Goal: Task Accomplishment & Management: Manage account settings

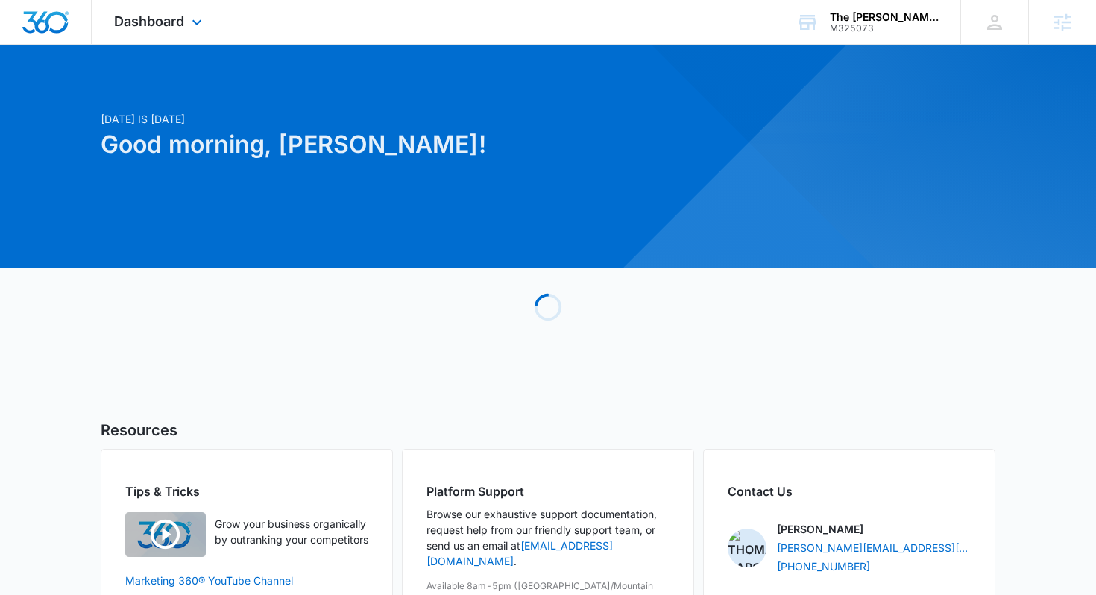
click at [858, 44] on div "Dashboard Apps Reputation Forms CRM Email Social POS Content Ads Intelligence F…" at bounding box center [548, 22] width 1096 height 45
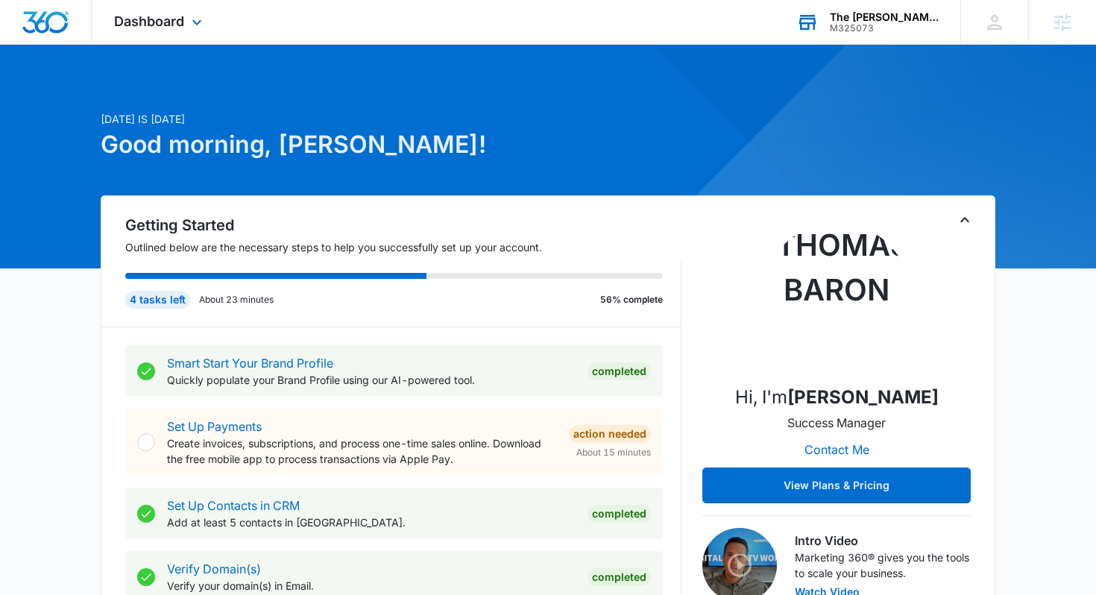
click at [858, 21] on div "The Andrews Organization" at bounding box center [884, 17] width 109 height 12
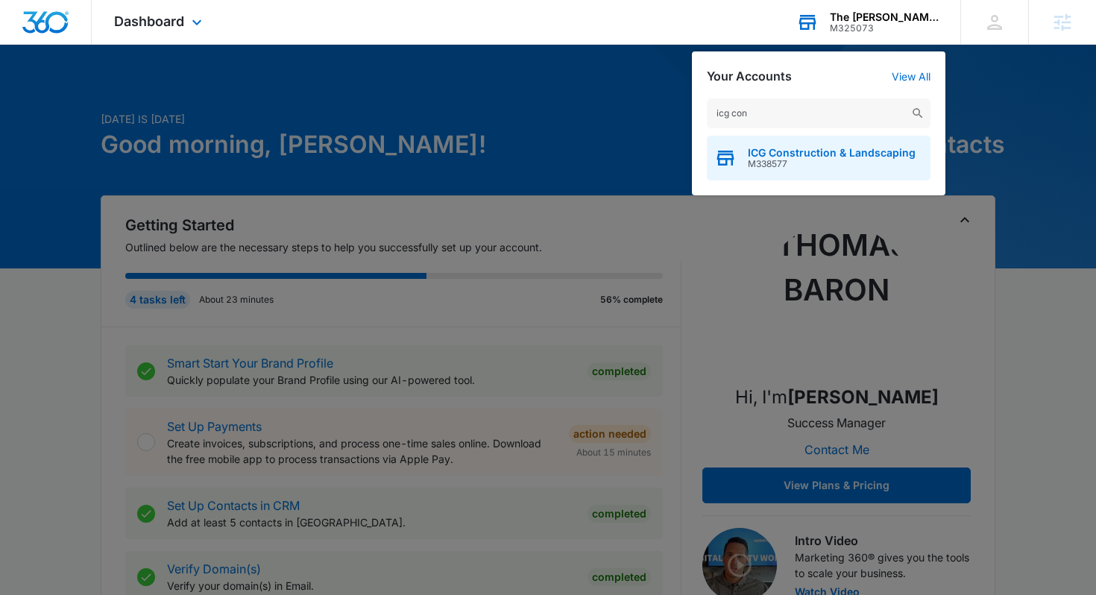
type input "icg con"
click at [814, 169] on span "M338577" at bounding box center [832, 164] width 168 height 10
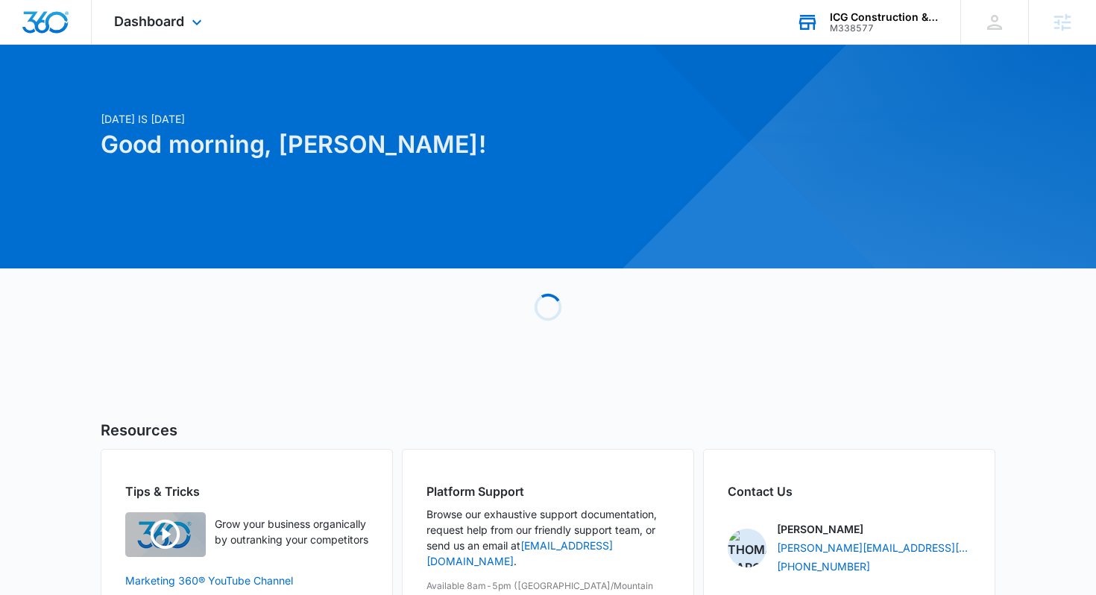
click at [186, 13] on div "Dashboard Apps Reputation Forms CRM Email Social POS Content Ads Intelligence F…" at bounding box center [160, 22] width 136 height 44
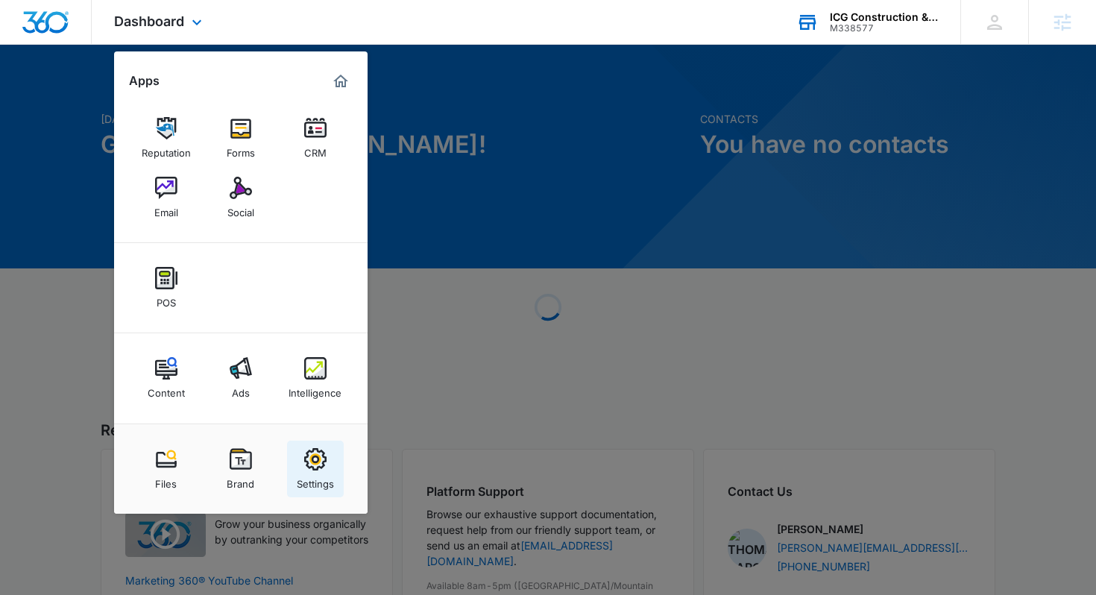
click at [317, 465] on img at bounding box center [315, 459] width 22 height 22
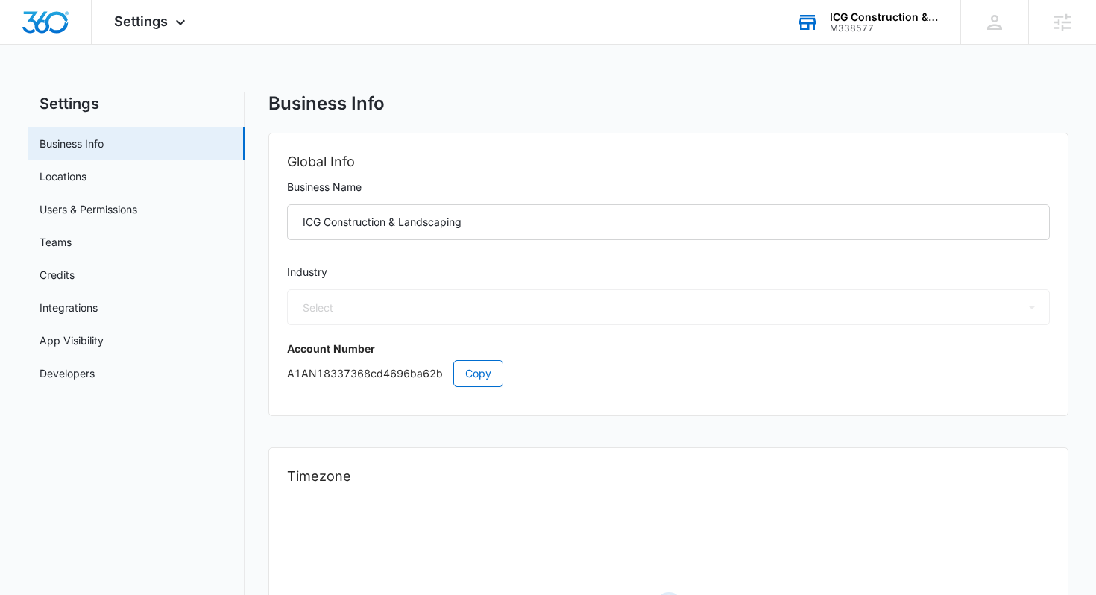
select select "4"
select select "US"
select select "America/Los_Angeles"
click at [137, 217] on link "Users & Permissions" at bounding box center [89, 209] width 98 height 16
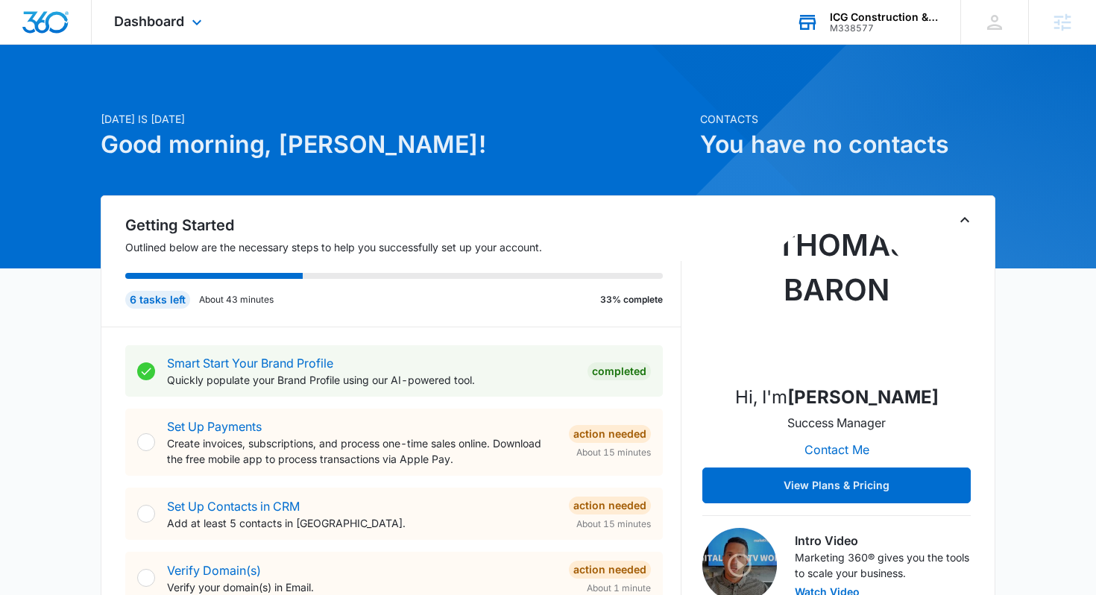
click at [847, 22] on div "ICG Construction & Landscaping" at bounding box center [884, 17] width 109 height 12
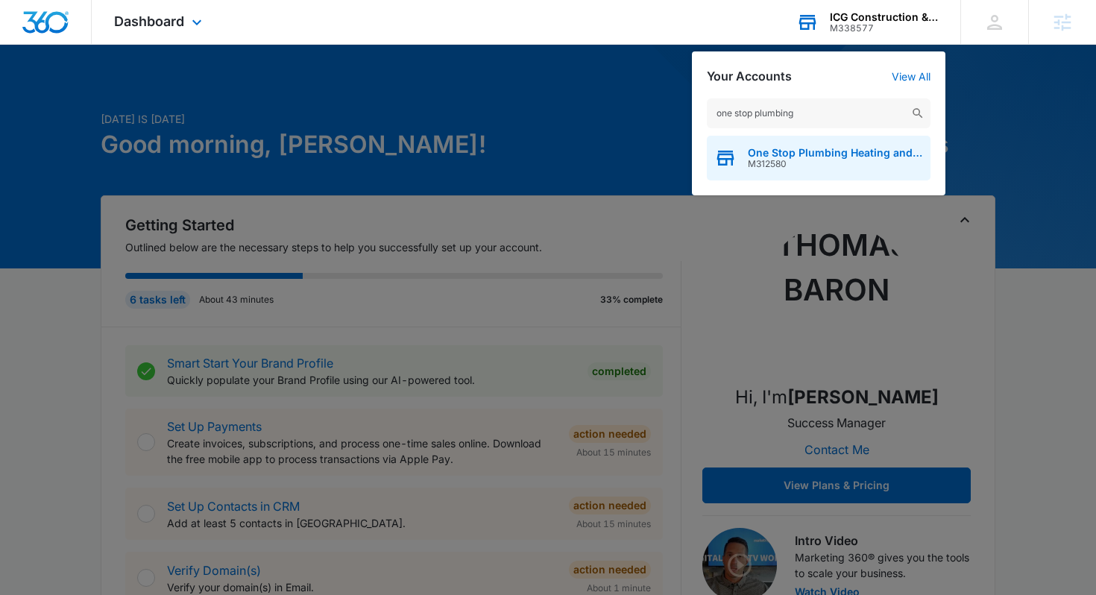
type input "one stop plumbing"
click at [760, 162] on span "M312580" at bounding box center [835, 164] width 175 height 10
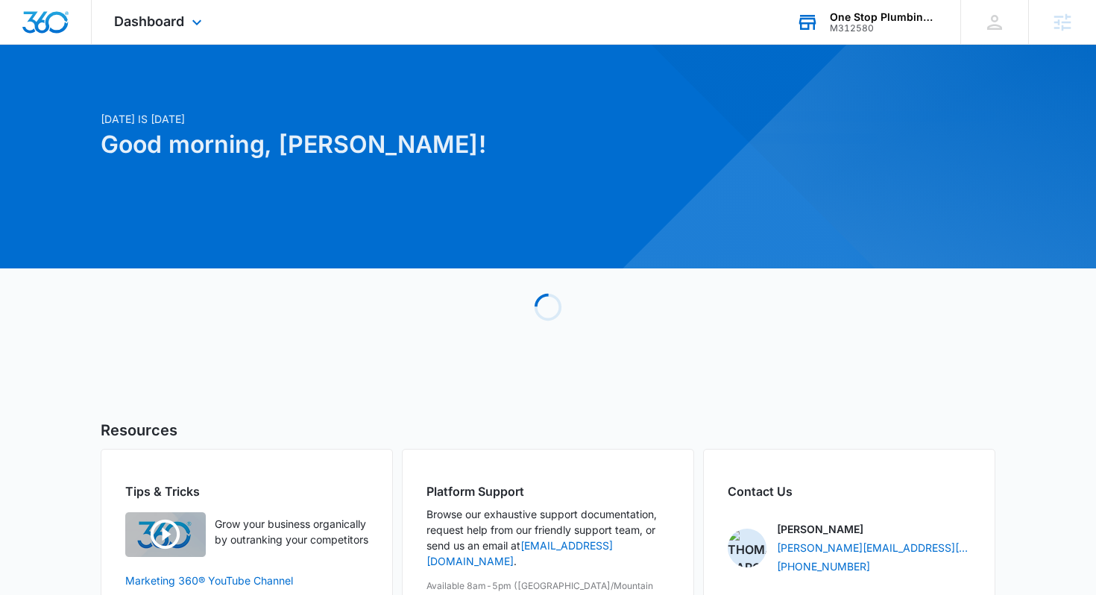
click at [186, 11] on div "Dashboard Apps Reputation Websites Forms CRM Email Social Payments POS Content …" at bounding box center [160, 22] width 136 height 44
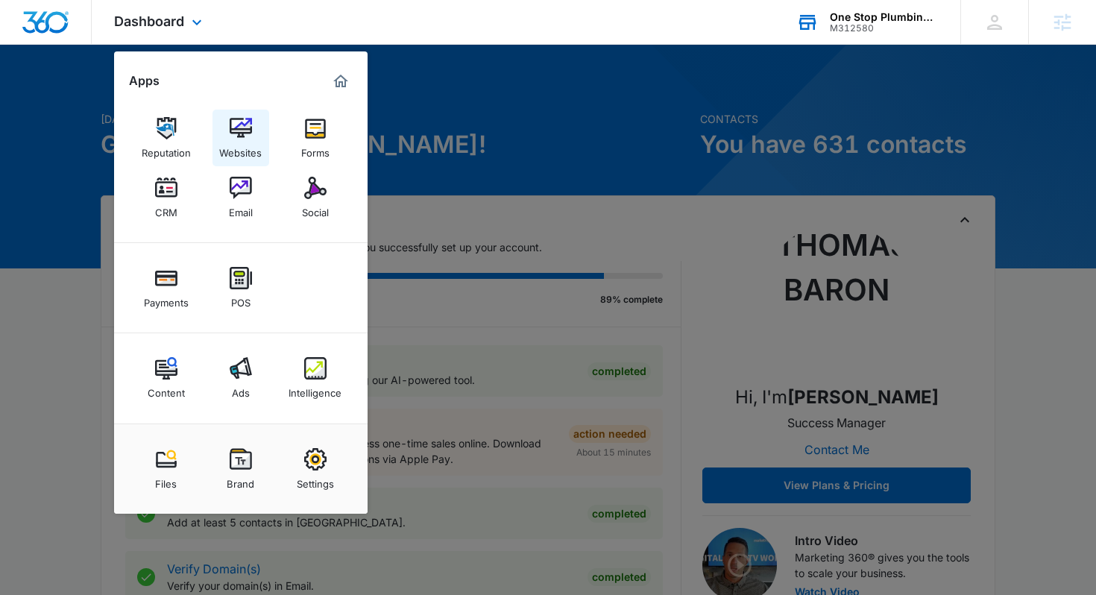
click at [231, 146] on div "Websites" at bounding box center [240, 148] width 43 height 19
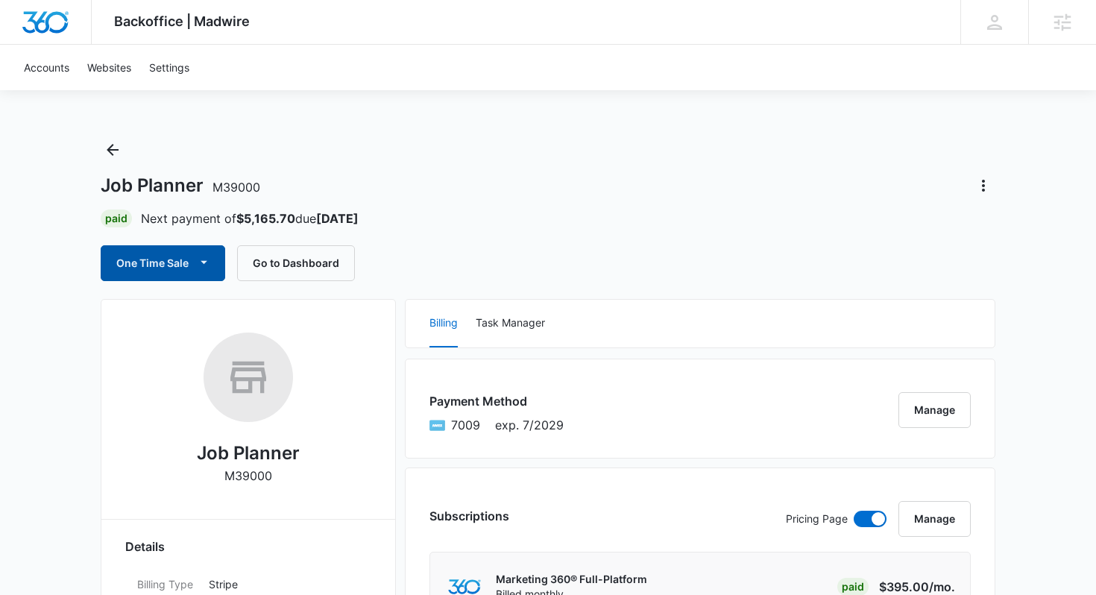
click at [174, 266] on button "One Time Sale" at bounding box center [163, 263] width 125 height 36
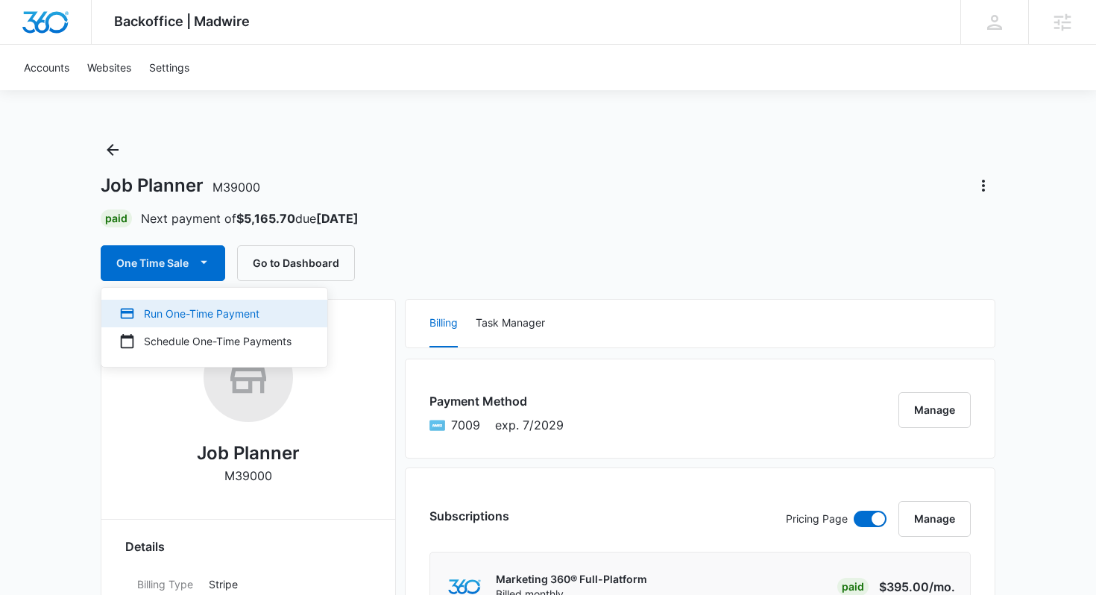
click at [238, 304] on button "Run One-Time Payment" at bounding box center [214, 314] width 226 height 28
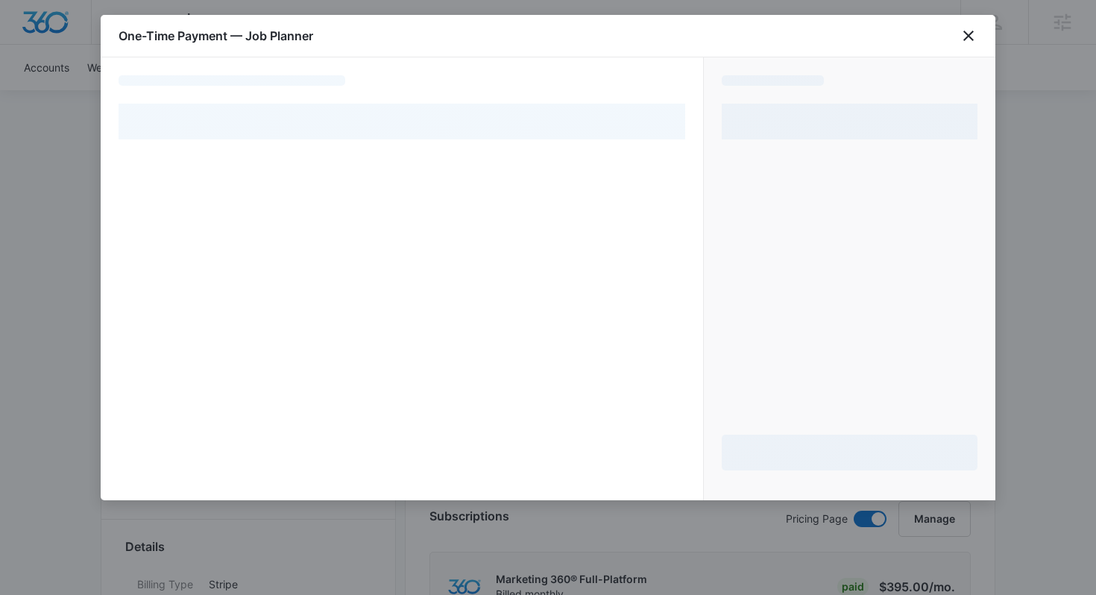
select select "pm_1SAY3jA4n8RTgNjUQBokBS6Z"
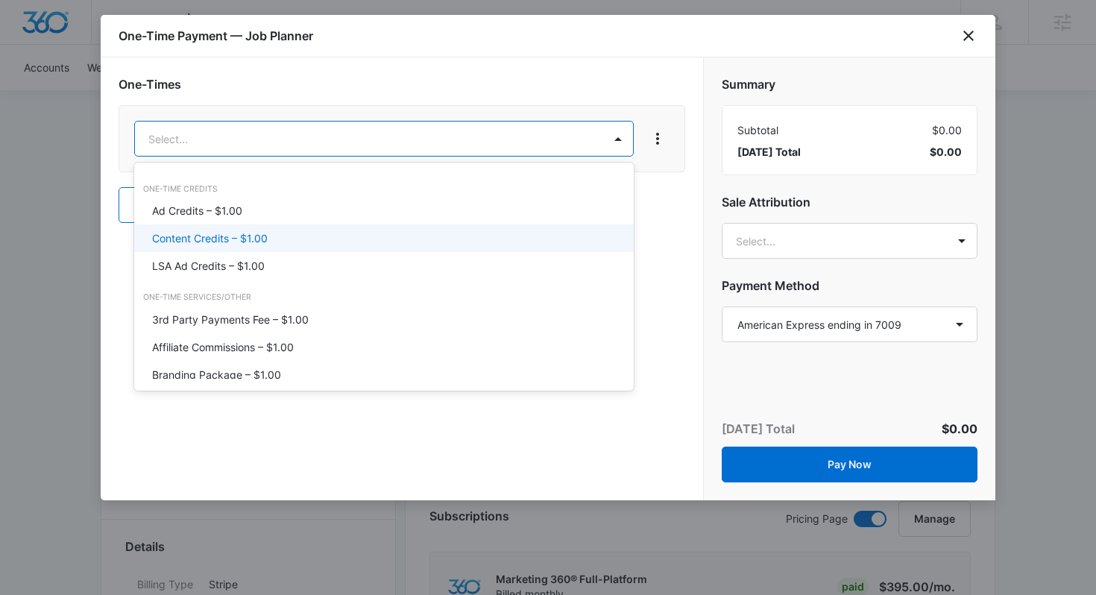
click at [483, 244] on div "Content Credits – $1.00" at bounding box center [382, 238] width 461 height 16
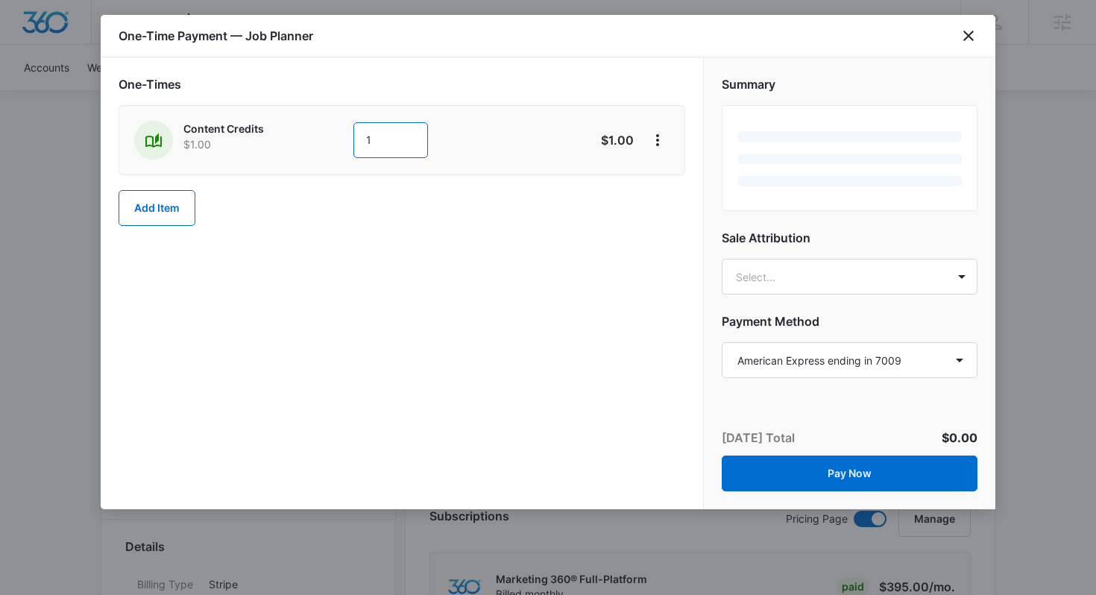
click at [390, 136] on input "1" at bounding box center [391, 140] width 75 height 36
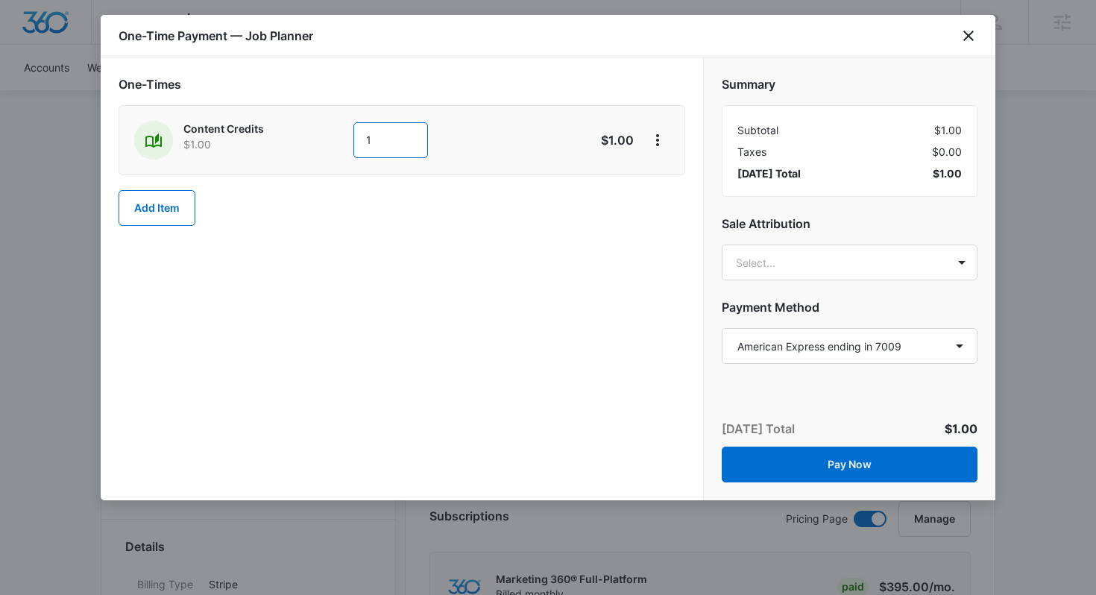
click at [390, 136] on input "1" at bounding box center [391, 140] width 75 height 36
type input "450"
click at [553, 299] on div "One-Times Content Credits $1.00 450 $450.00 Add Item" at bounding box center [402, 278] width 603 height 443
click at [788, 241] on div "Summary Subtotal $450.00 Taxes $0.00 Today’s Total $450.00 Sale Attribution Sel…" at bounding box center [850, 213] width 292 height 312
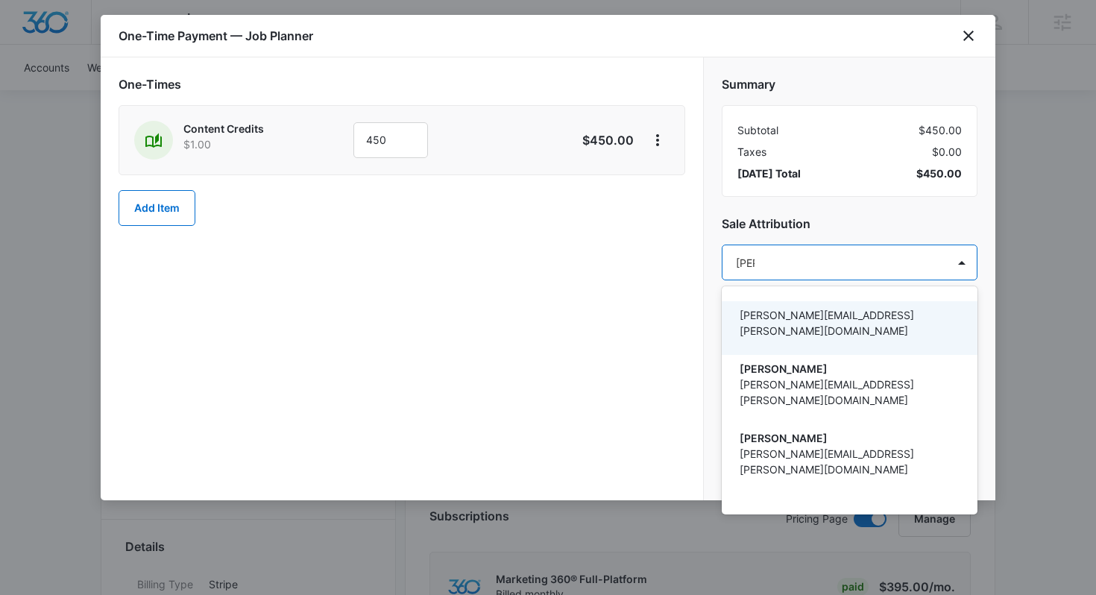
type input "thomas"
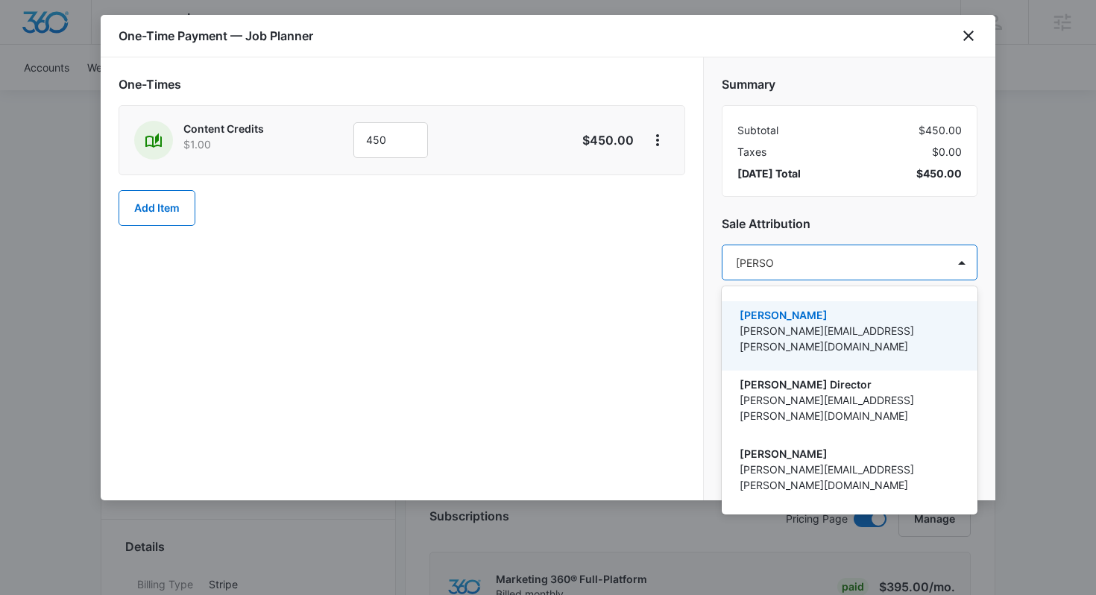
click at [764, 328] on p "[PERSON_NAME][EMAIL_ADDRESS][PERSON_NAME][DOMAIN_NAME]" at bounding box center [848, 338] width 217 height 31
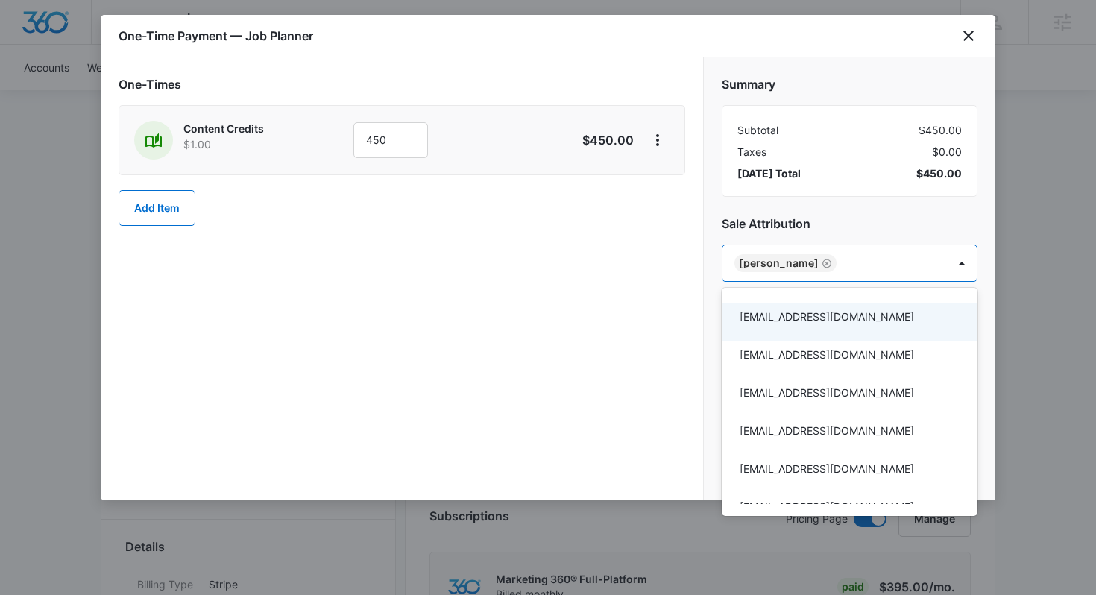
click at [630, 376] on div at bounding box center [548, 297] width 1096 height 595
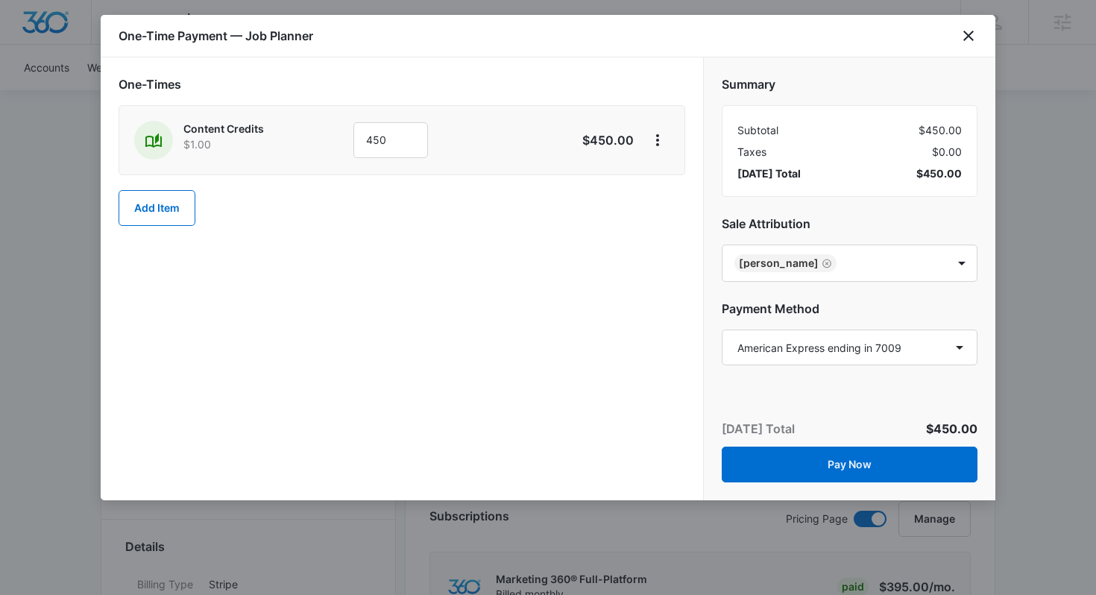
click at [731, 439] on div "Today’s Total $450.00 Pay Now" at bounding box center [850, 451] width 292 height 98
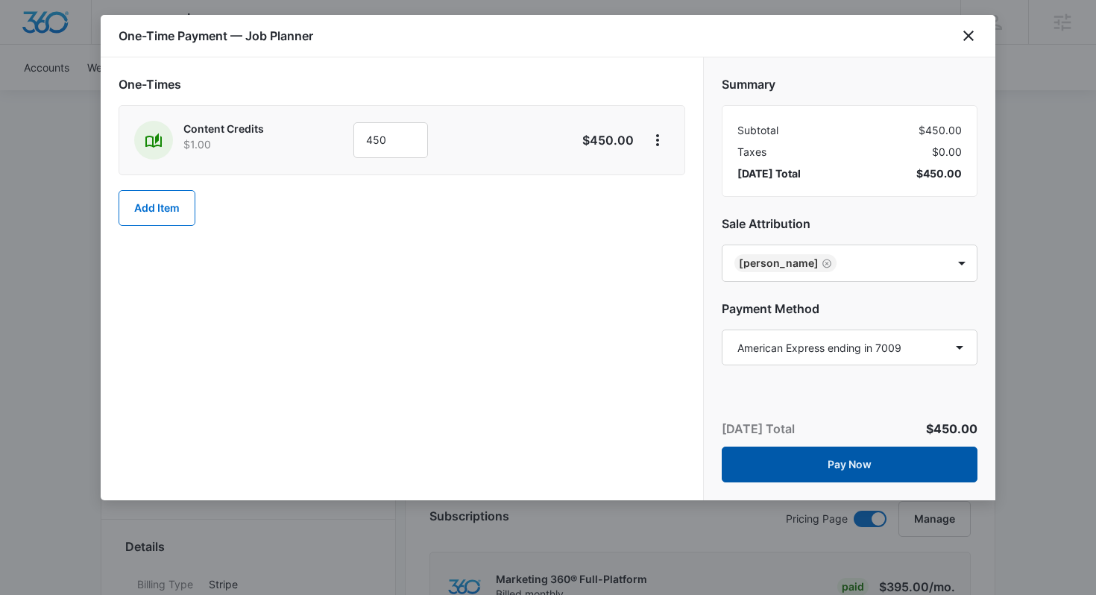
click at [731, 453] on button "Pay Now" at bounding box center [850, 465] width 256 height 36
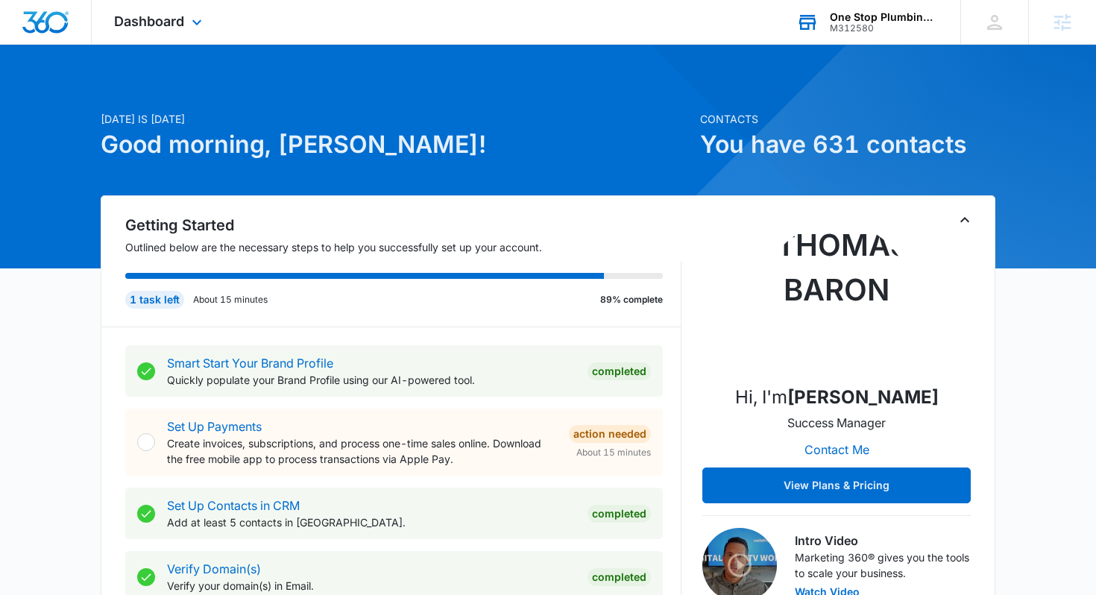
click at [907, 34] on div "One Stop Plumbing Heating and Air M312580 Your Accounts View All" at bounding box center [867, 22] width 186 height 44
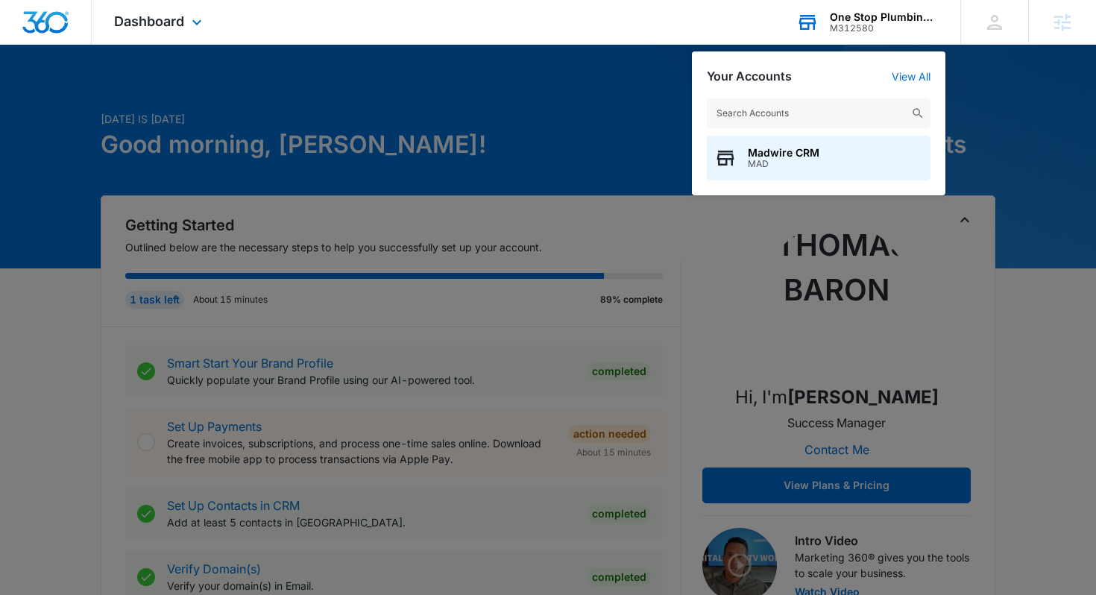
click at [858, 126] on input "text" at bounding box center [819, 113] width 224 height 30
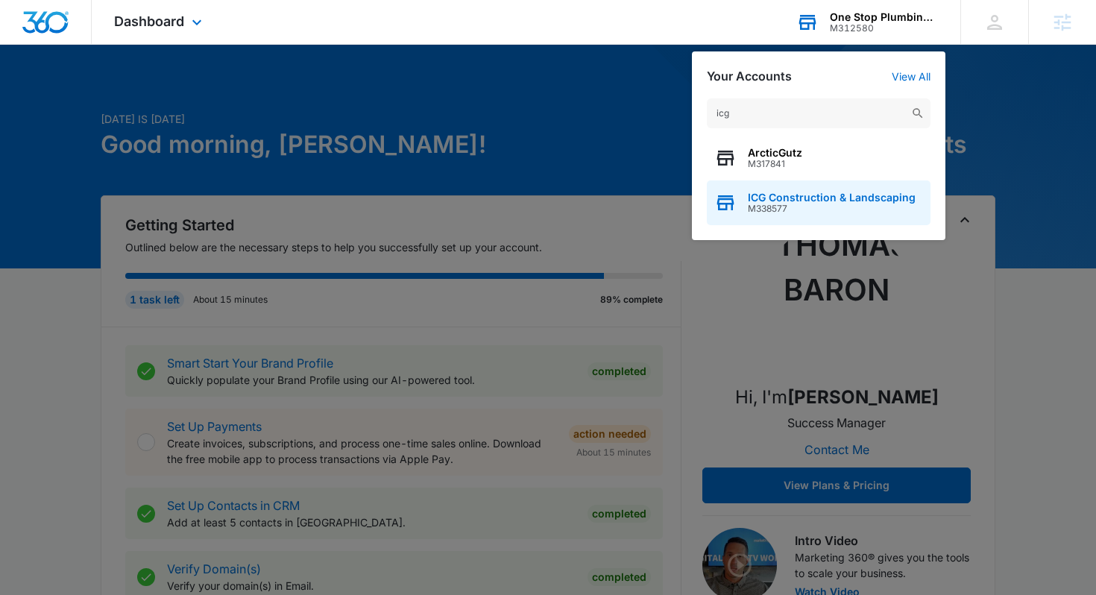
type input "icg"
click at [818, 195] on span "ICG Construction & Landscaping" at bounding box center [832, 198] width 168 height 12
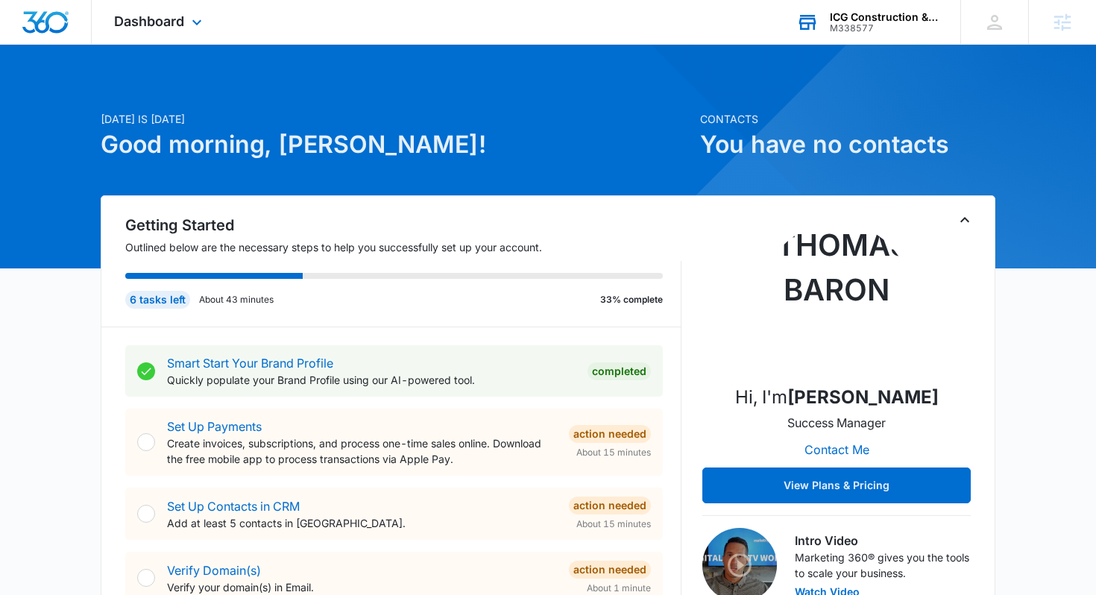
click at [145, 12] on div "Dashboard Apps Reputation Forms CRM Email Social POS Content Ads Intelligence F…" at bounding box center [160, 22] width 136 height 44
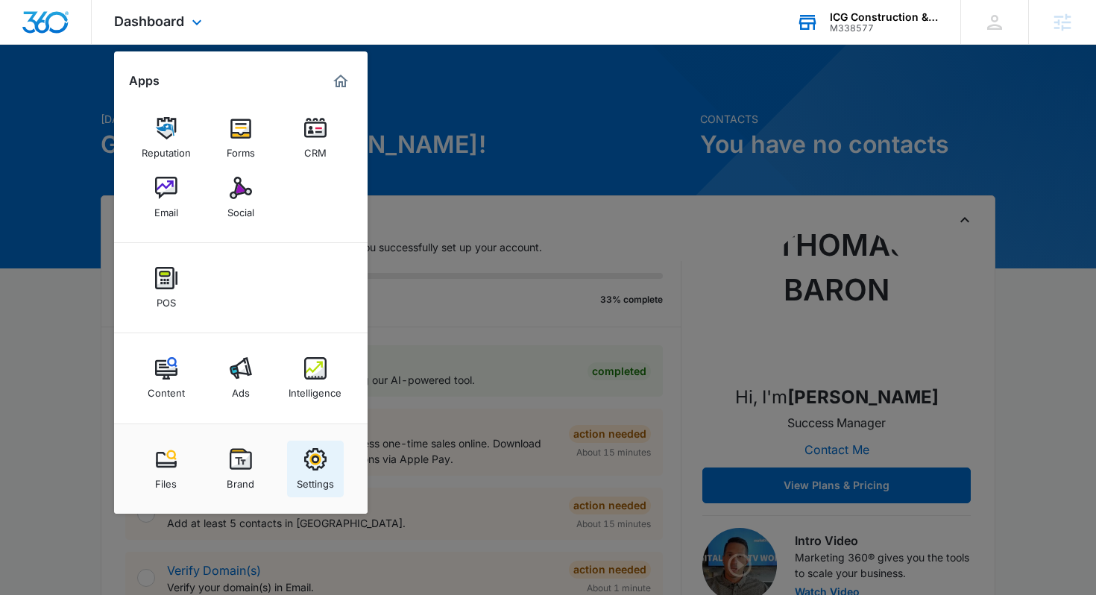
click at [321, 462] on img at bounding box center [315, 459] width 22 height 22
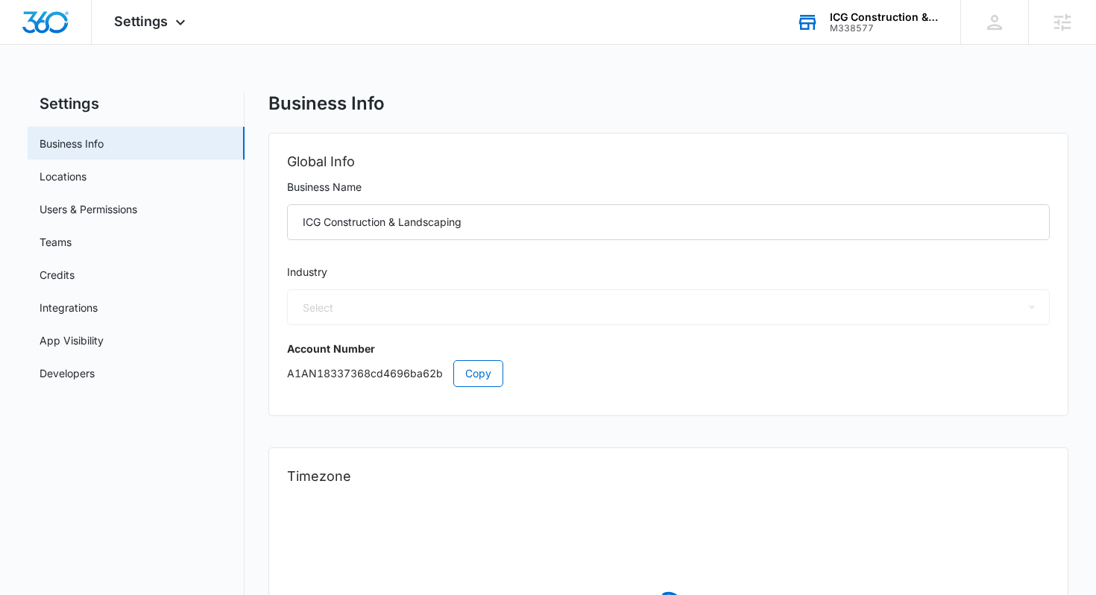
select select "4"
select select "US"
select select "America/Los_Angeles"
click at [137, 204] on link "Users & Permissions" at bounding box center [89, 209] width 98 height 16
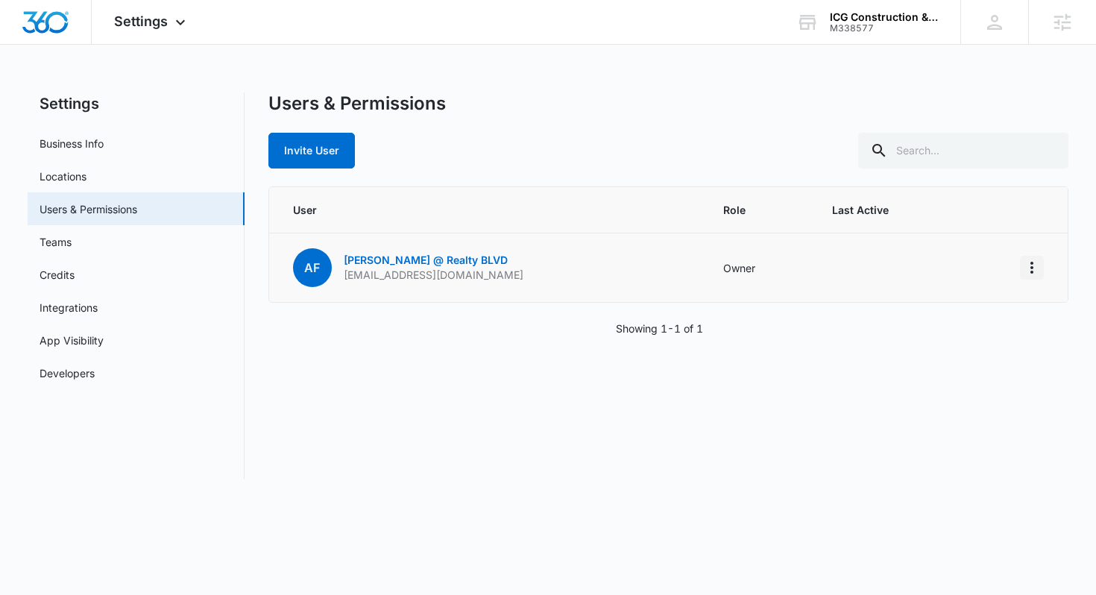
click at [1035, 257] on button "Actions" at bounding box center [1032, 268] width 24 height 24
click at [862, 196] on th "Last Active" at bounding box center [888, 210] width 148 height 46
click at [989, 39] on div "Thomas Baron thomas.baron@madwire.com My Profile Notifications Support Logout T…" at bounding box center [995, 22] width 68 height 44
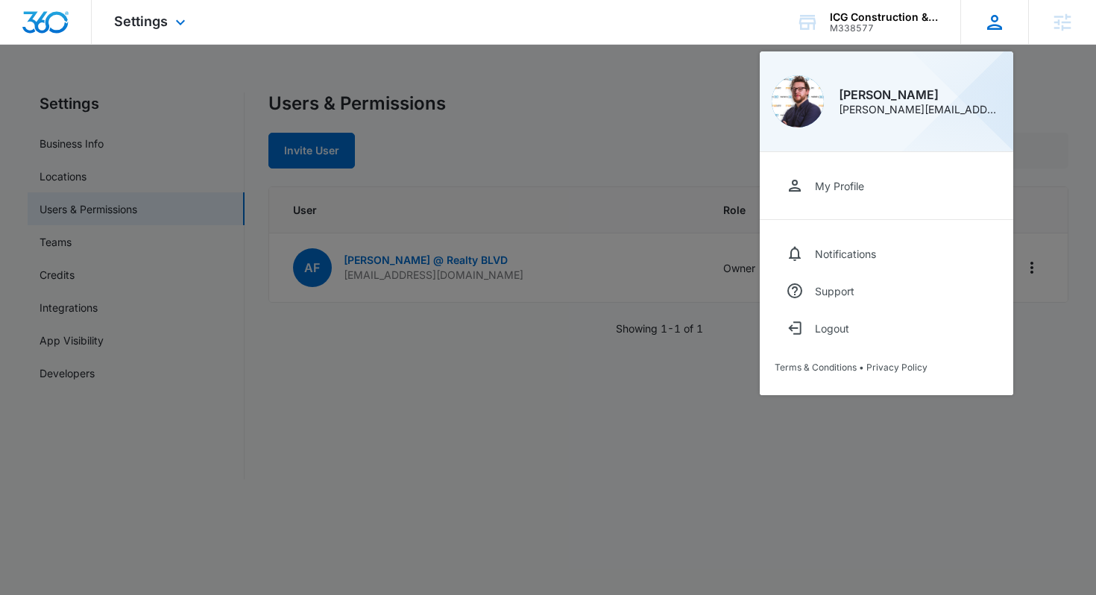
click at [989, 39] on div "Thomas Baron thomas.baron@madwire.com My Profile Notifications Support Logout T…" at bounding box center [995, 22] width 68 height 44
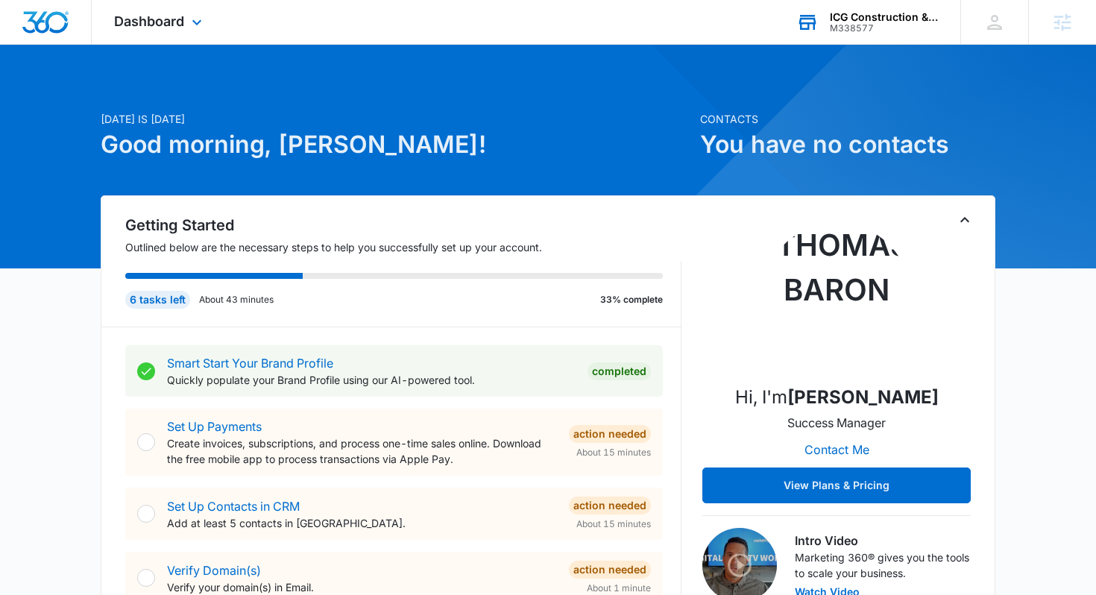
click at [911, 21] on div "ICG Construction & Landscaping" at bounding box center [884, 17] width 109 height 12
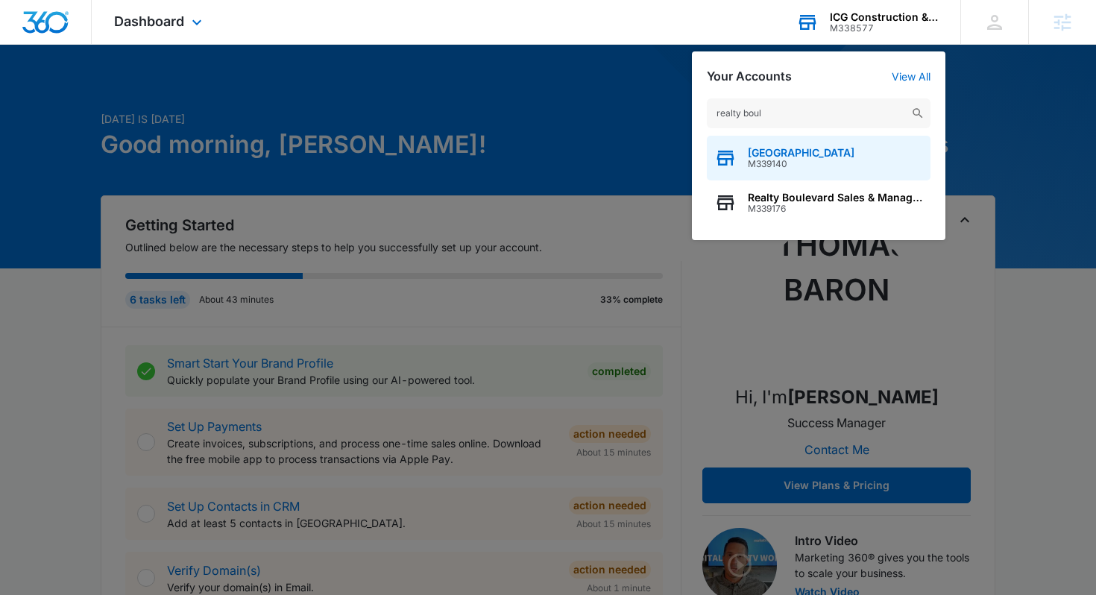
type input "realty boul"
click at [841, 151] on span "[GEOGRAPHIC_DATA]" at bounding box center [801, 153] width 107 height 12
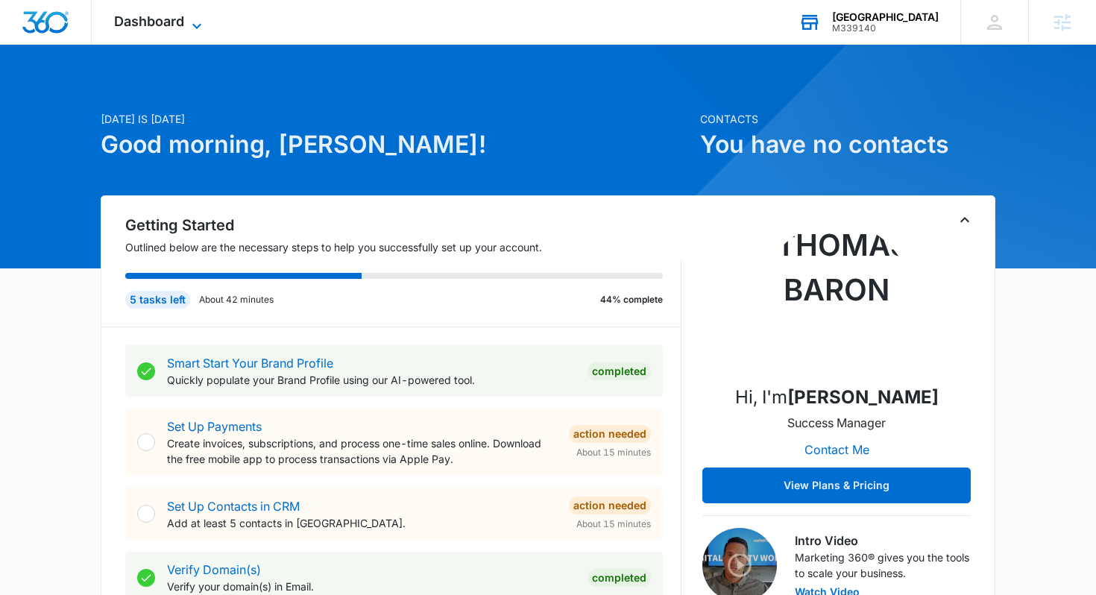
click at [195, 25] on icon at bounding box center [197, 26] width 18 height 18
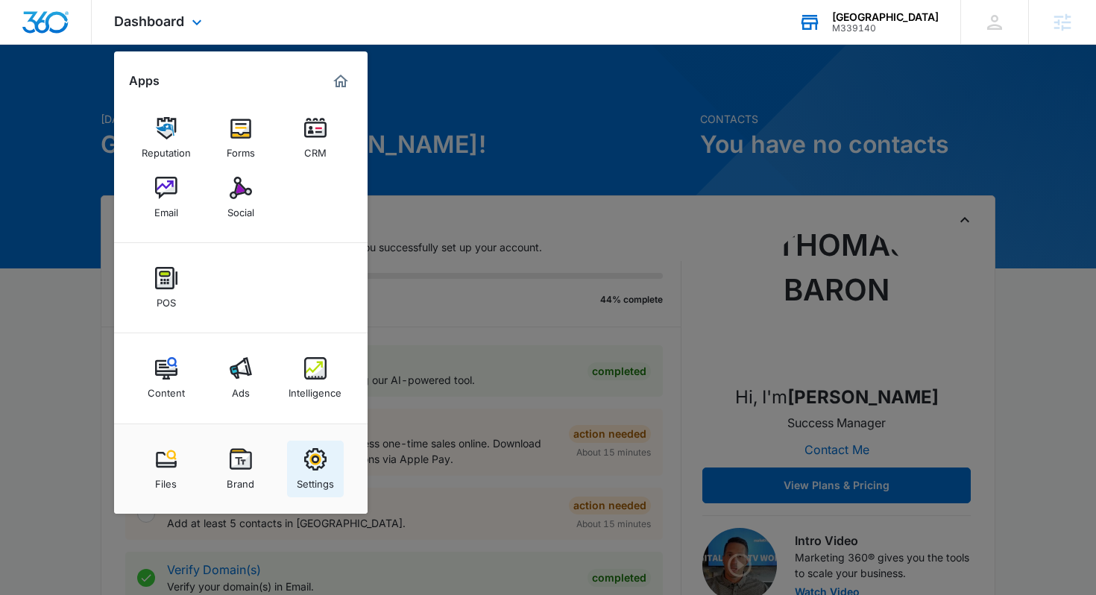
click at [310, 457] on img at bounding box center [315, 459] width 22 height 22
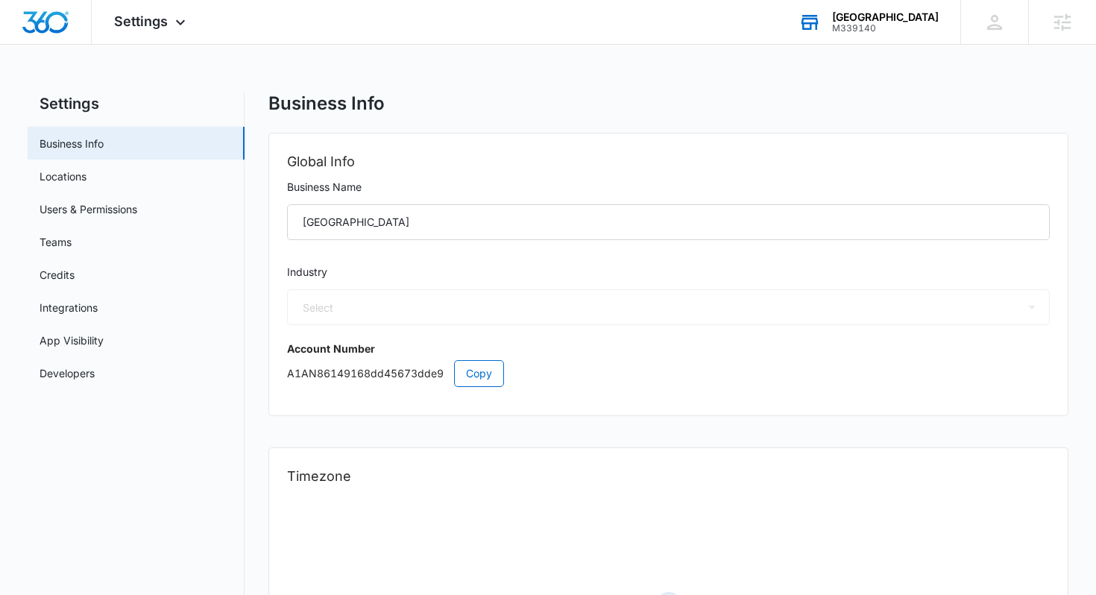
select select "35"
select select "US"
select select "America/[GEOGRAPHIC_DATA]"
click at [137, 201] on link "Users & Permissions" at bounding box center [89, 209] width 98 height 16
